Goal: Task Accomplishment & Management: Complete application form

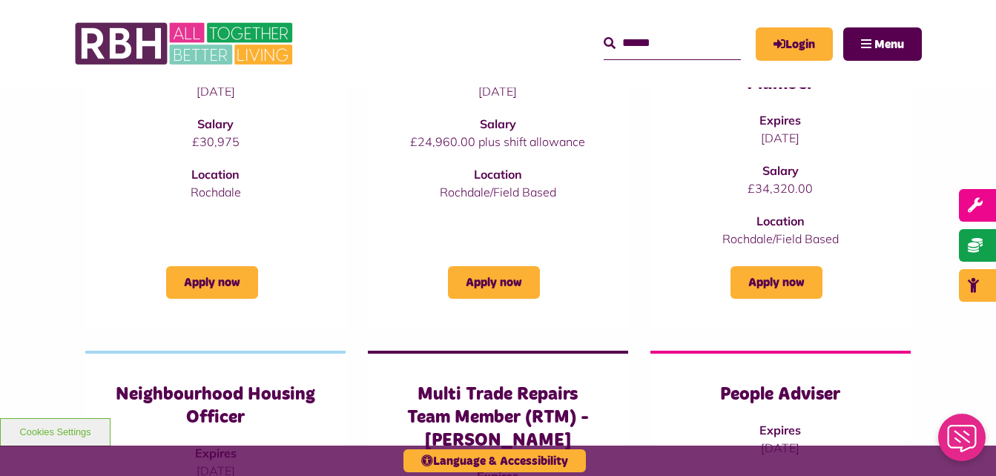
scroll to position [347, 0]
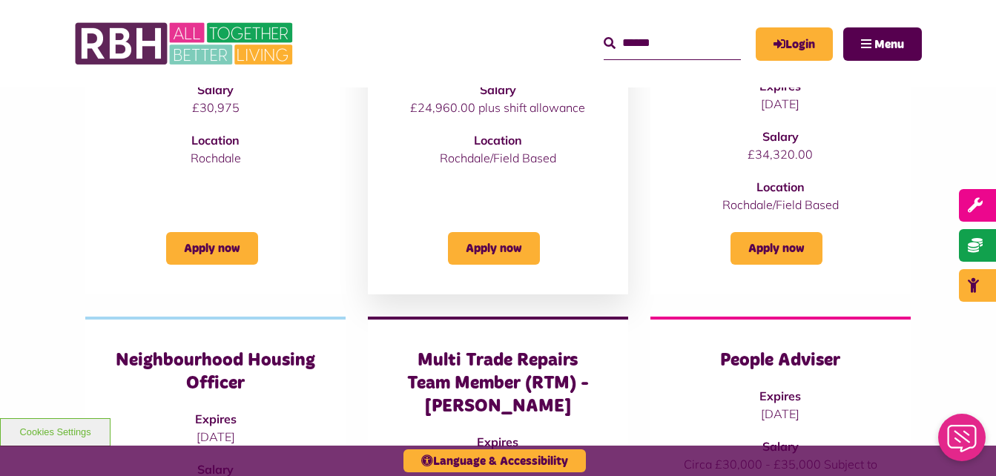
drag, startPoint x: 502, startPoint y: 197, endPoint x: 460, endPoint y: 199, distance: 42.3
click at [460, 199] on div "Community Guardian Expires 31/08/2025 Salary £24,960.00 plus shift allowance Lo…" at bounding box center [498, 127] width 260 height 335
click at [481, 243] on link "Apply now" at bounding box center [494, 248] width 92 height 33
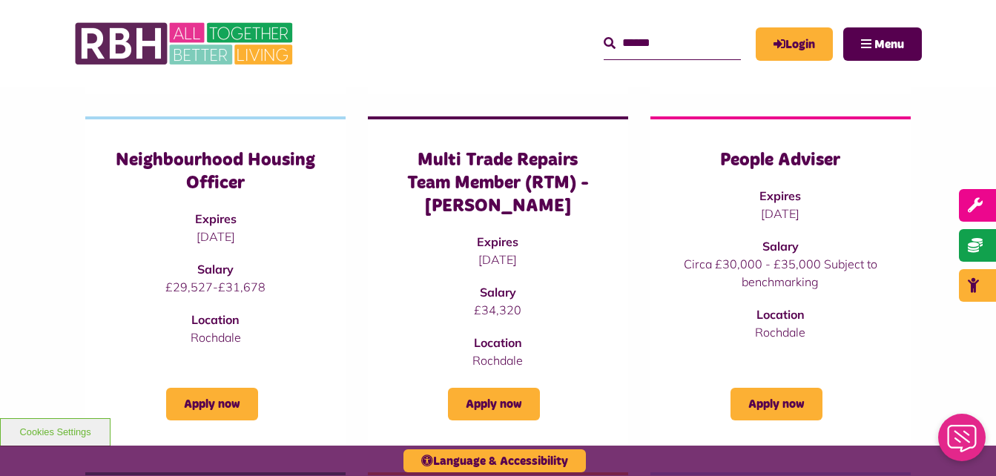
scroll to position [553, 0]
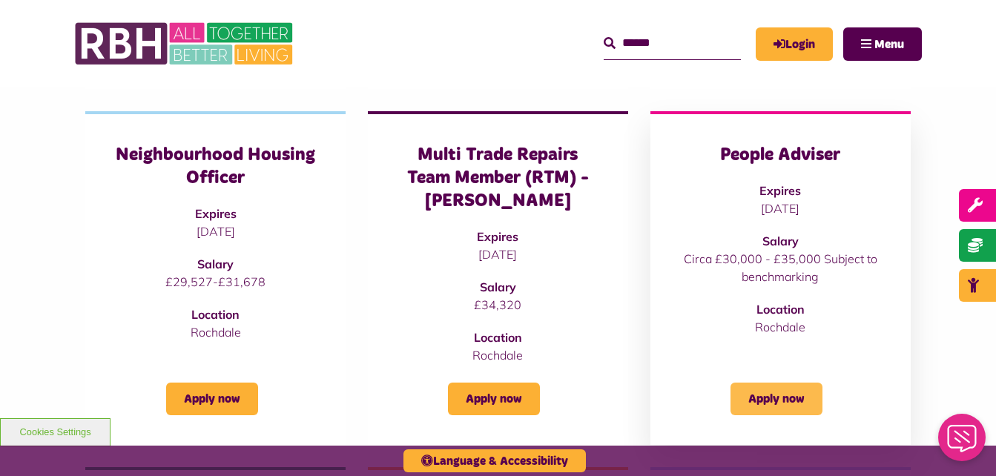
click at [777, 392] on link "Apply now" at bounding box center [777, 399] width 92 height 33
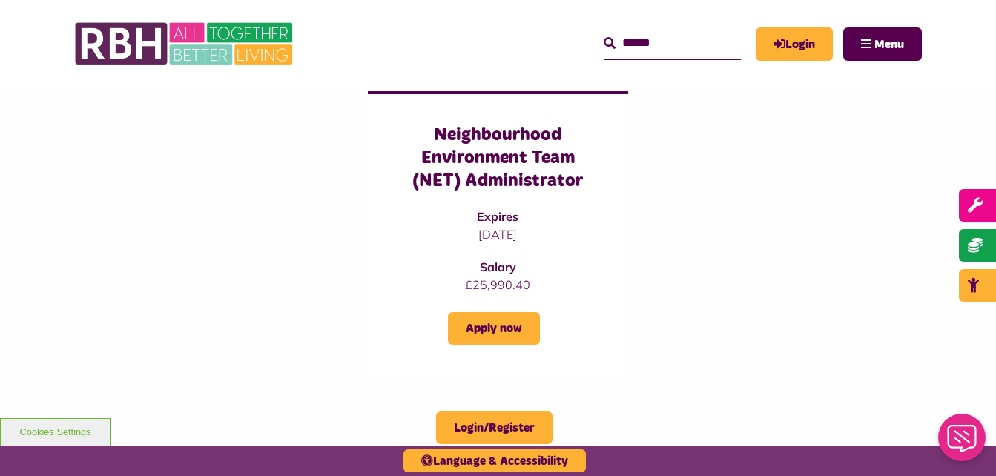
scroll to position [1315, 0]
